Goal: Information Seeking & Learning: Understand process/instructions

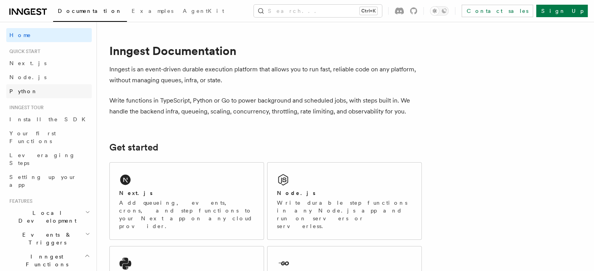
click at [12, 90] on span "Python" at bounding box center [23, 91] width 29 height 6
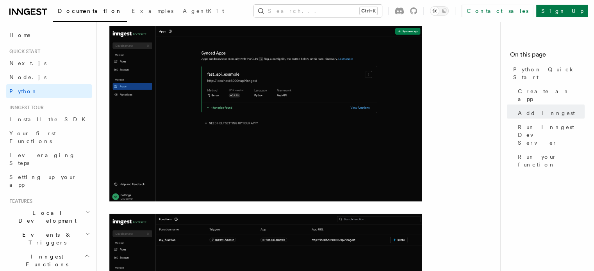
scroll to position [1118, 0]
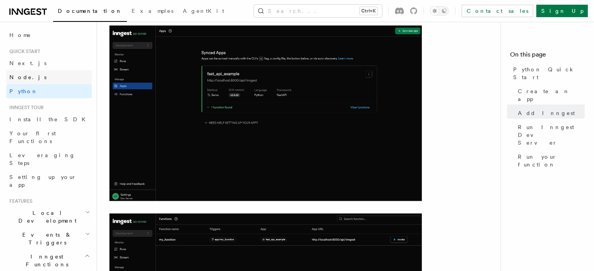
click at [12, 75] on span "Node.js" at bounding box center [27, 77] width 37 height 6
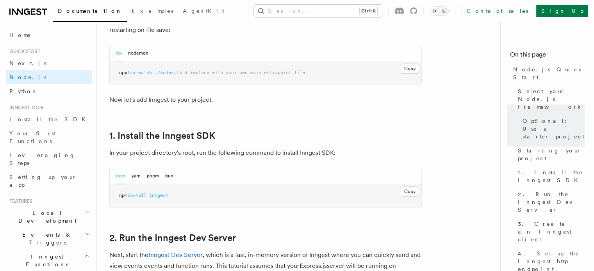
scroll to position [396, 0]
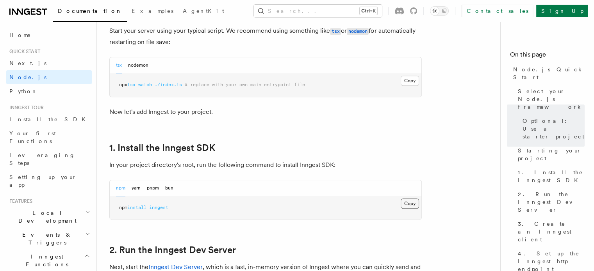
click at [408, 203] on button "Copy Copied" at bounding box center [410, 204] width 18 height 10
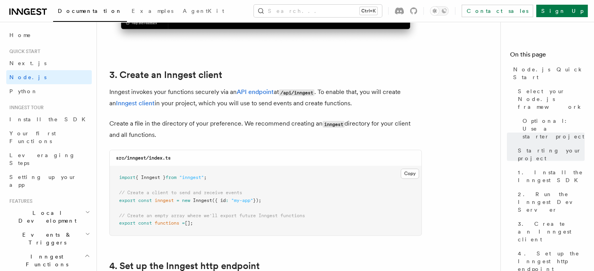
scroll to position [960, 0]
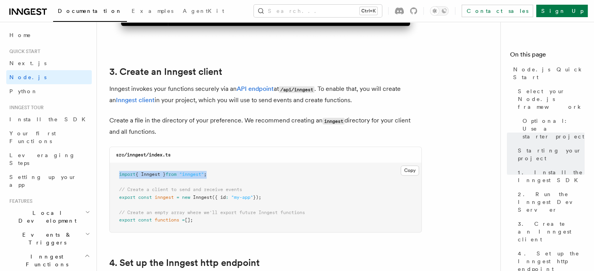
drag, startPoint x: 232, startPoint y: 177, endPoint x: 113, endPoint y: 168, distance: 119.4
click at [113, 168] on pre "import { Inngest } from "inngest" ; // Create a client to send and receive even…" at bounding box center [266, 197] width 312 height 69
copy span "import { Inngest } from "inngest" ;"
drag, startPoint x: 217, startPoint y: 223, endPoint x: 111, endPoint y: 193, distance: 110.5
click at [111, 193] on pre "import { Inngest } from "inngest" ; // Create a client to send and receive even…" at bounding box center [266, 197] width 312 height 69
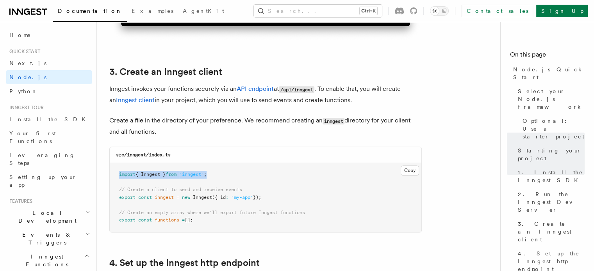
copy code "// Create a client to send and receive events export const inngest = new Innges…"
click at [264, 161] on div "src/inngest/index.ts" at bounding box center [266, 155] width 312 height 16
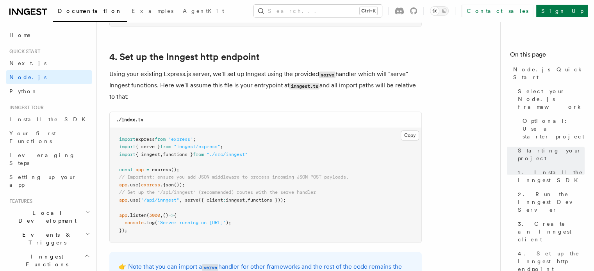
scroll to position [1215, 0]
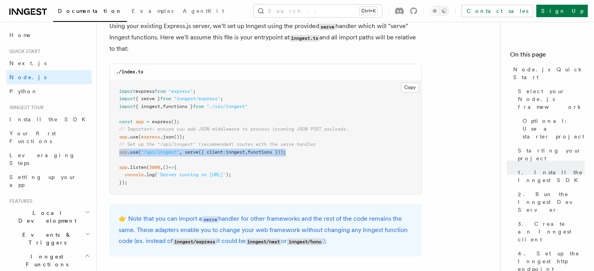
drag, startPoint x: 294, startPoint y: 152, endPoint x: 111, endPoint y: 152, distance: 183.2
click at [111, 152] on pre "import express from "express" ; import { serve } from "inngest/express" ; impor…" at bounding box center [266, 137] width 312 height 115
copy span "app .use ( "/api/inngest" , serve ({ client : inngest , functions }))"
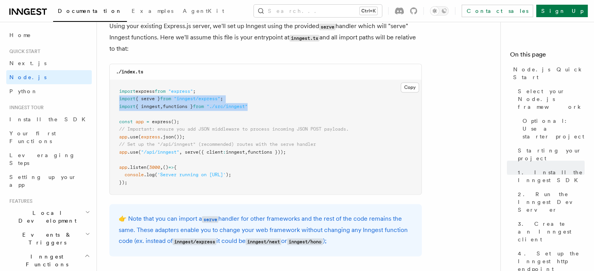
drag, startPoint x: 266, startPoint y: 109, endPoint x: 120, endPoint y: 103, distance: 147.0
click at [120, 103] on pre "import express from "express" ; import { serve } from "inngest/express" ; impor…" at bounding box center [266, 137] width 312 height 115
copy code "import { serve } from "inngest/express" ; import { inngest , functions } from "…"
